Goal: Task Accomplishment & Management: Manage account settings

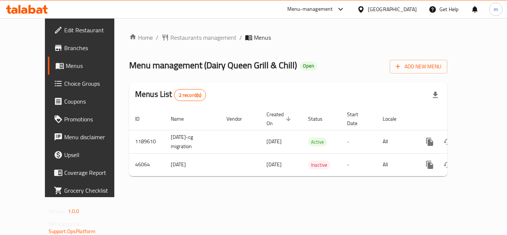
click at [64, 88] on span "Choice Groups" at bounding box center [93, 83] width 59 height 9
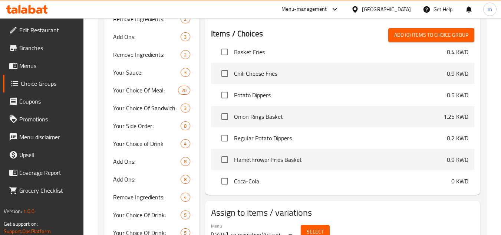
scroll to position [297, 0]
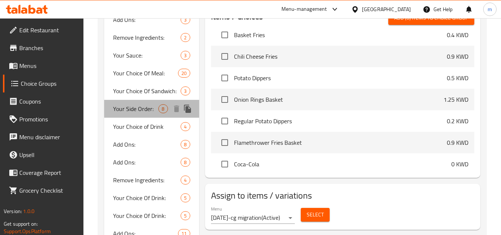
click at [139, 109] on span "Your Side Order:" at bounding box center [135, 108] width 45 height 9
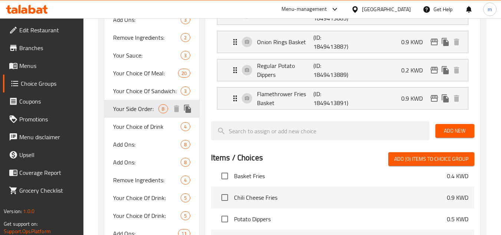
type input "Your Side Order:"
type input "الطبق الجانبي:"
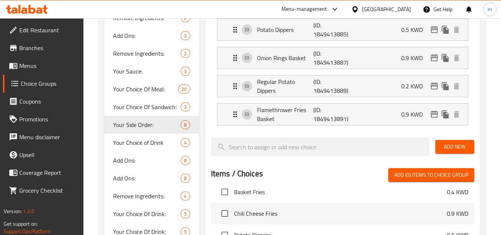
scroll to position [270, 0]
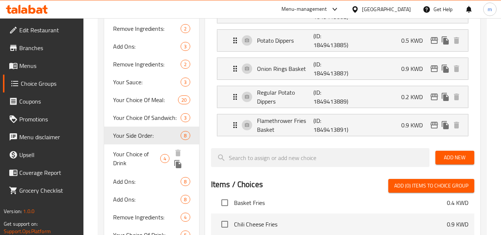
click at [134, 154] on span "Your Choice of Drink" at bounding box center [136, 158] width 47 height 18
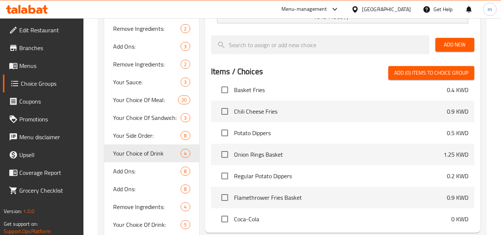
type input "Your Choice of Drink"
type input "اختيارك من المشروب"
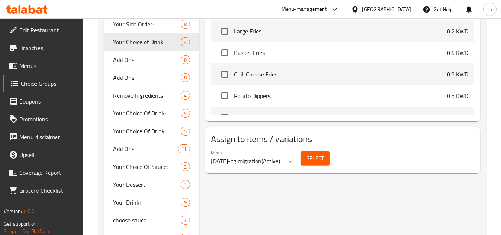
scroll to position [344, 0]
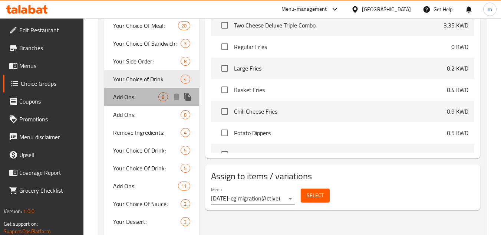
click at [129, 94] on span "Add Ons:" at bounding box center [135, 96] width 45 height 9
type input "Add Ons:"
type input "اضافات:"
type input "0"
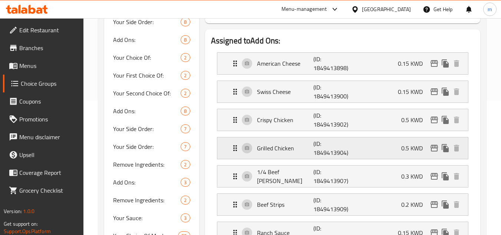
scroll to position [79, 0]
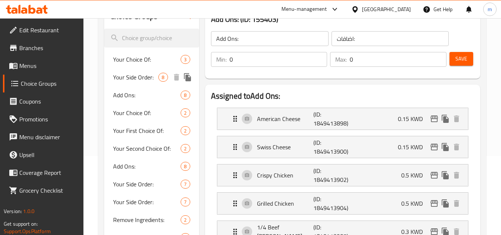
click at [127, 76] on span "Your Side Order:" at bounding box center [135, 77] width 45 height 9
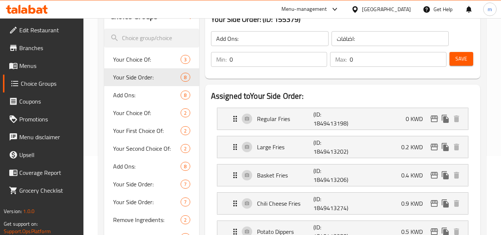
type input "Your Side Order:"
type input "الطبق الجانبي:"
type input "1"
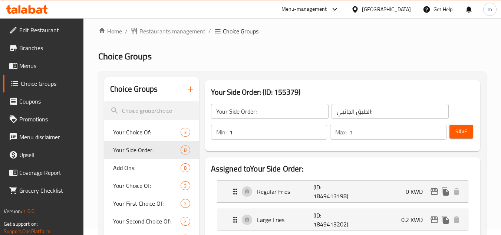
scroll to position [0, 0]
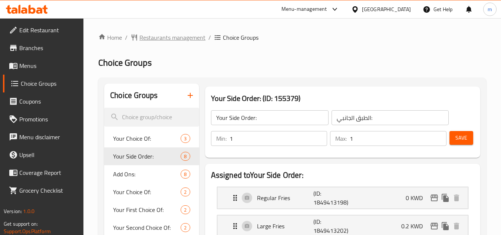
click at [170, 39] on span "Restaurants management" at bounding box center [172, 37] width 66 height 9
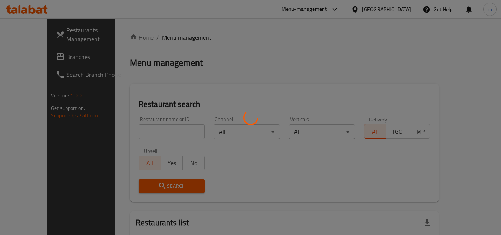
click at [31, 59] on div at bounding box center [250, 117] width 501 height 235
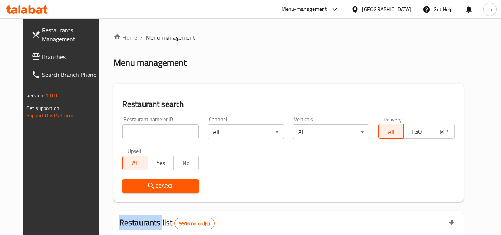
click at [31, 59] on div at bounding box center [250, 117] width 501 height 235
click at [42, 59] on span "Branches" at bounding box center [71, 56] width 59 height 9
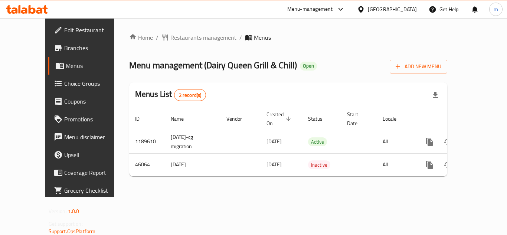
click at [64, 83] on span "Choice Groups" at bounding box center [93, 83] width 59 height 9
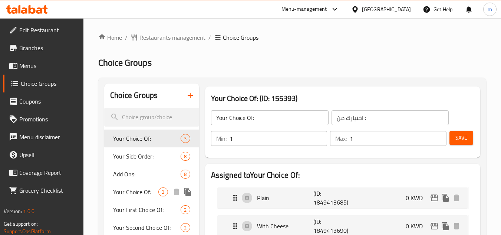
scroll to position [37, 0]
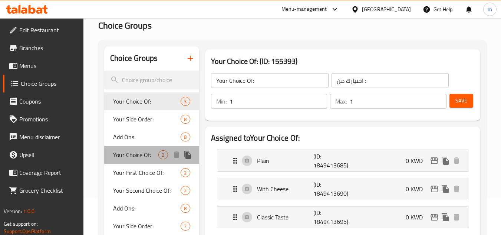
click at [128, 155] on span "Your Choice Of:" at bounding box center [135, 154] width 45 height 9
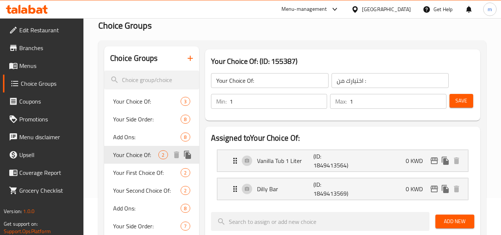
type input "اختيارك من:"
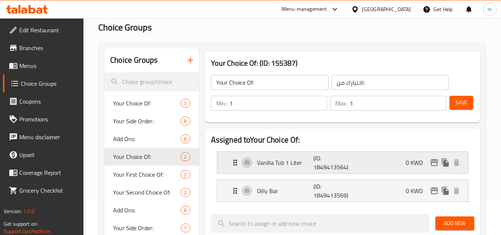
scroll to position [0, 0]
